Goal: Transaction & Acquisition: Purchase product/service

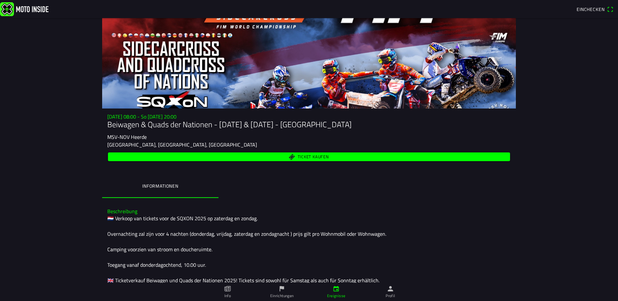
click at [313, 157] on span "Ticket kaufen" at bounding box center [312, 157] width 31 height 4
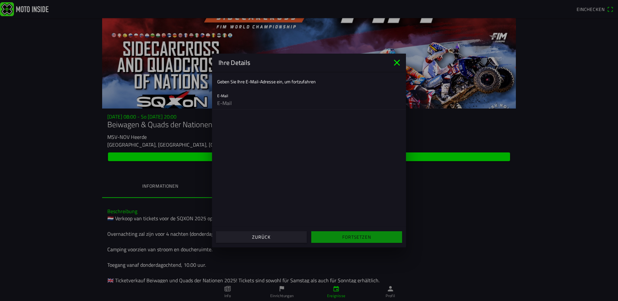
click at [230, 103] on input "email" at bounding box center [308, 103] width 183 height 13
type input "[EMAIL_ADDRESS][DOMAIN_NAME]"
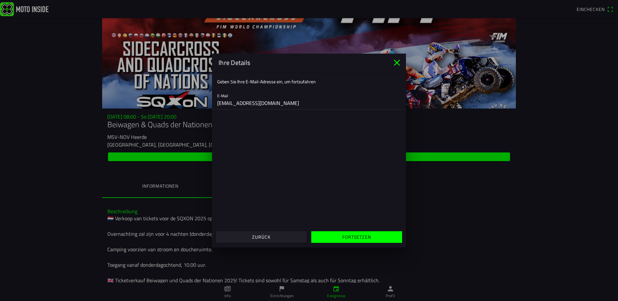
click at [0, 0] on slot "Fortsetzen" at bounding box center [0, 0] width 0 height 0
